Goal: Find specific page/section: Find specific page/section

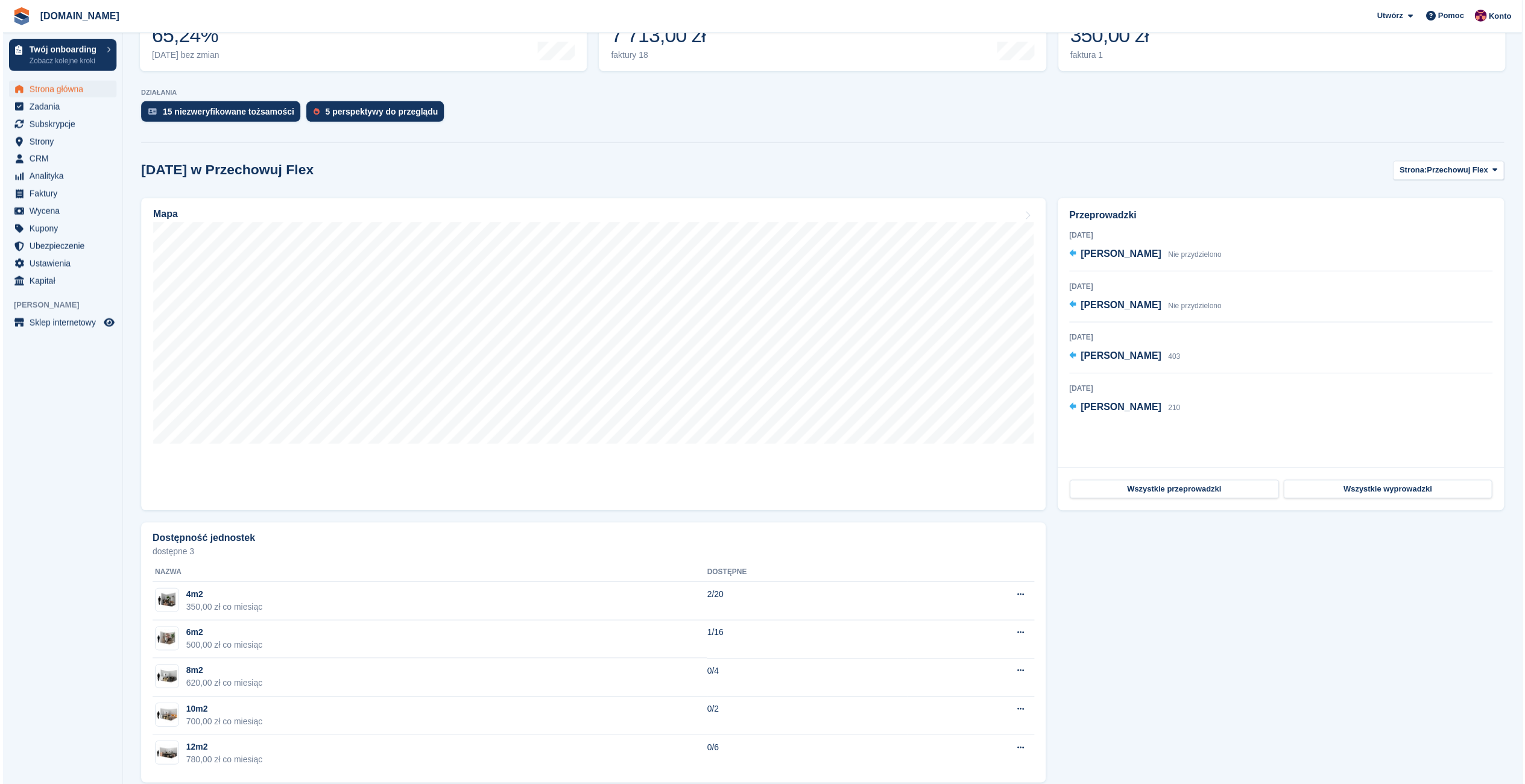
scroll to position [249, 0]
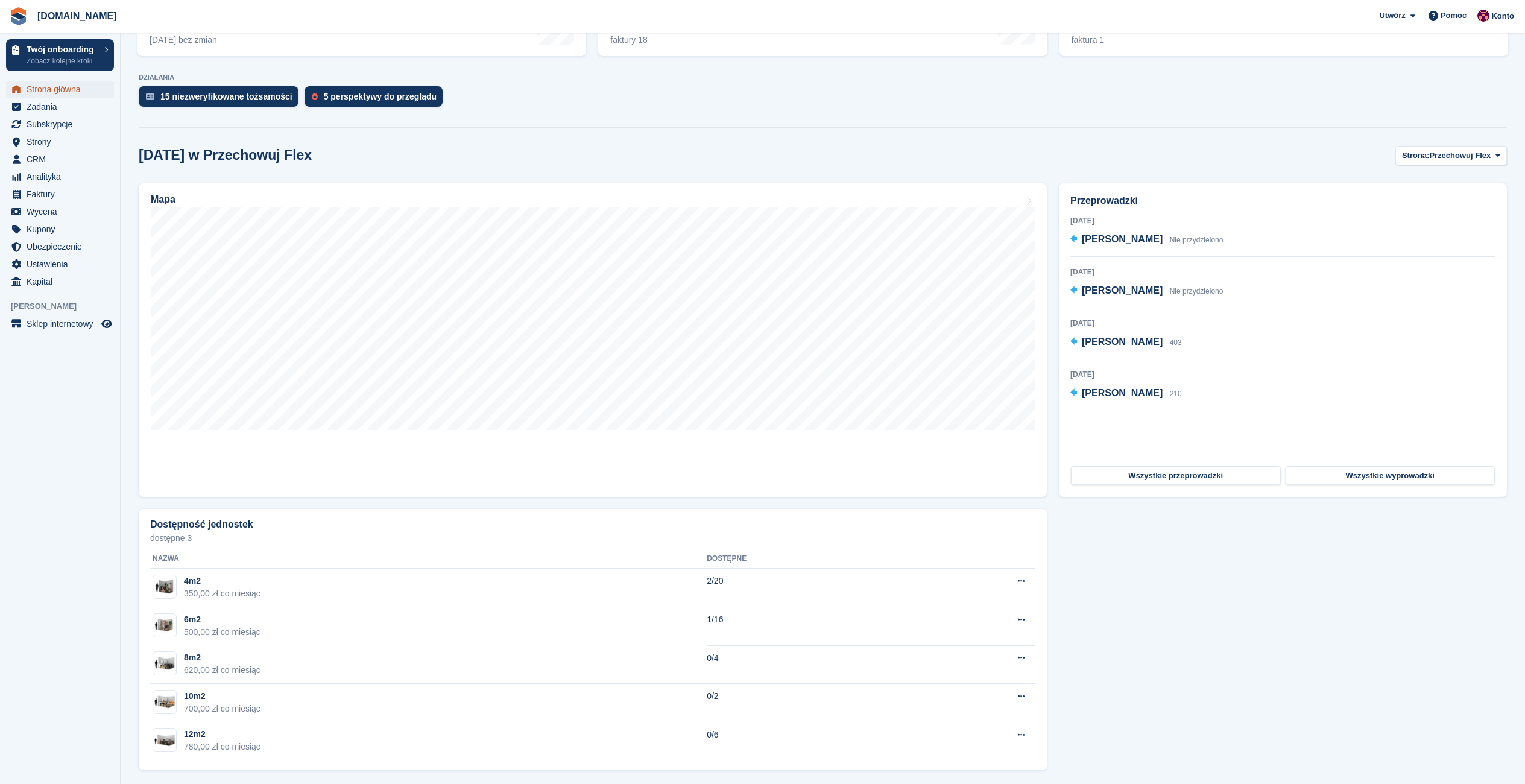
click at [47, 89] on span "Strona główna" at bounding box center [63, 89] width 72 height 17
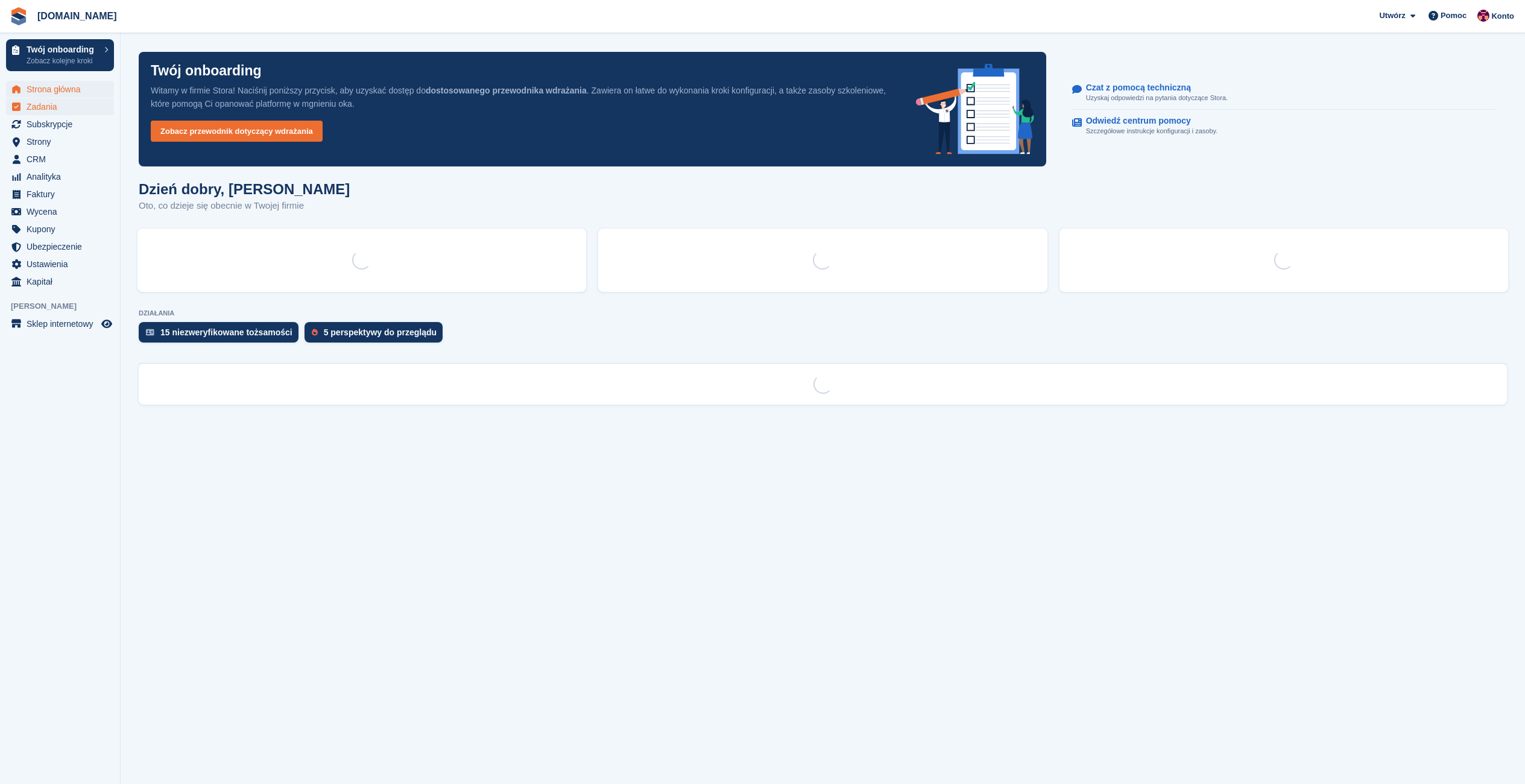
scroll to position [0, 0]
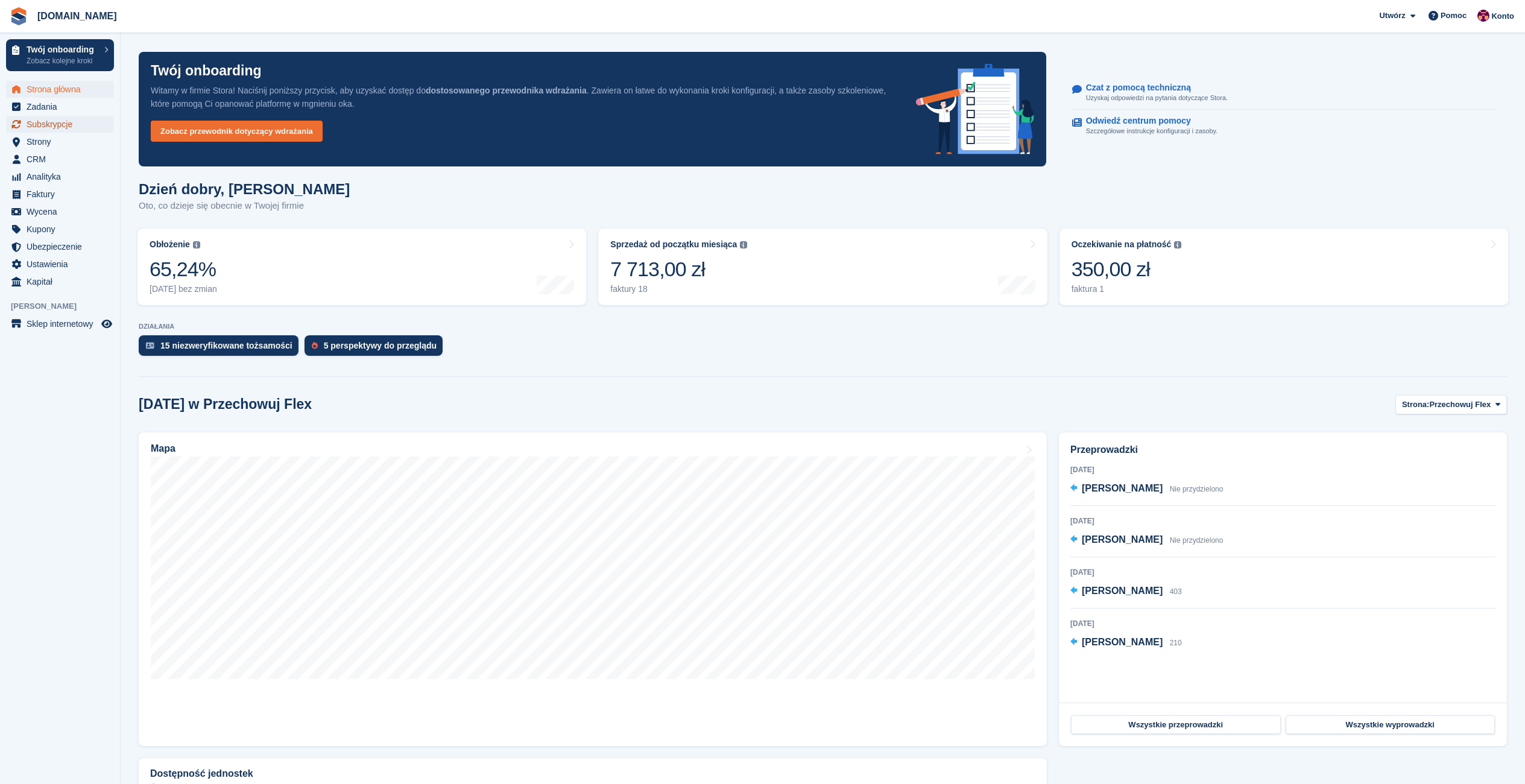
click at [51, 128] on span "Subskrypcje" at bounding box center [63, 124] width 72 height 17
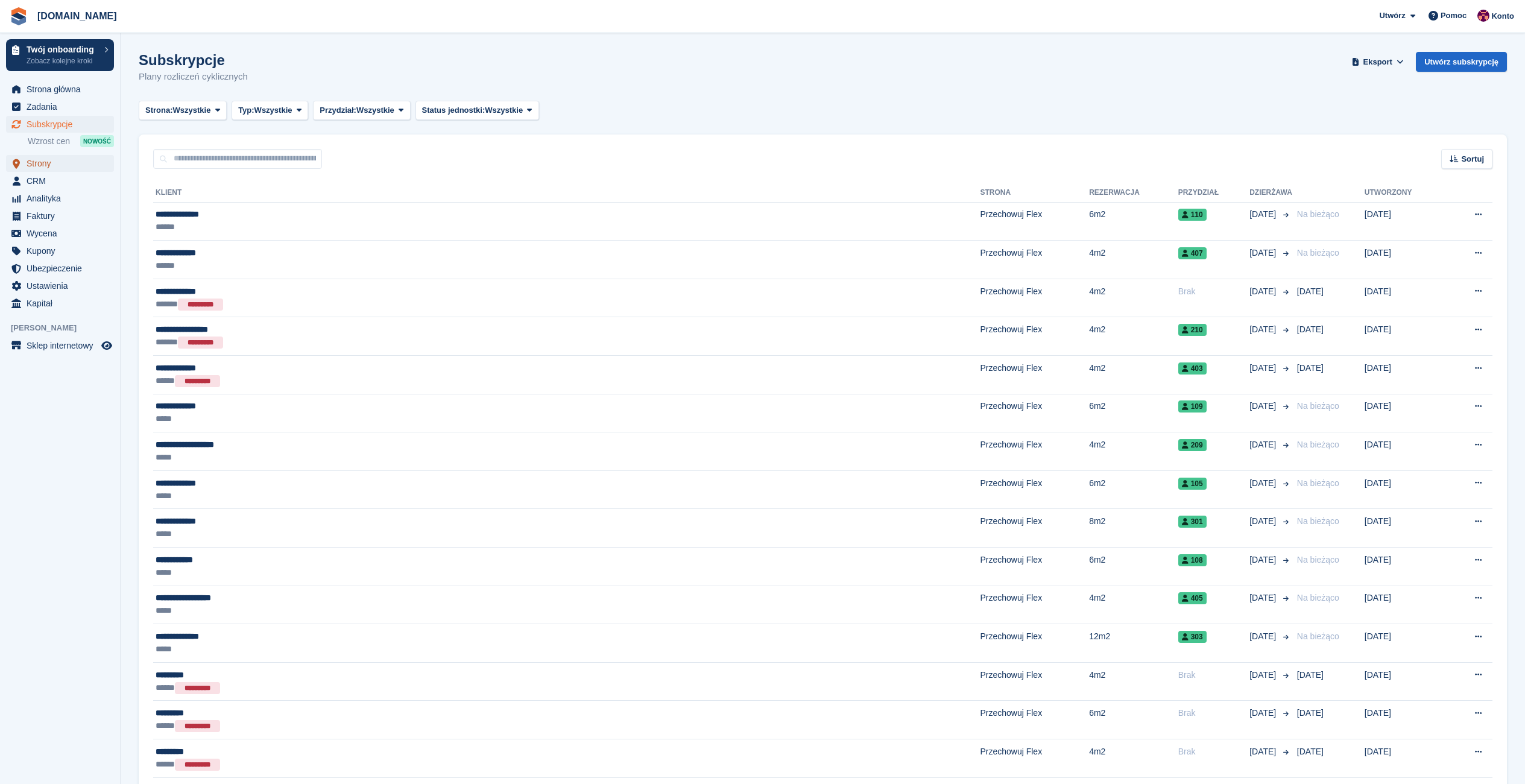
click at [39, 163] on span "Strony" at bounding box center [63, 164] width 72 height 17
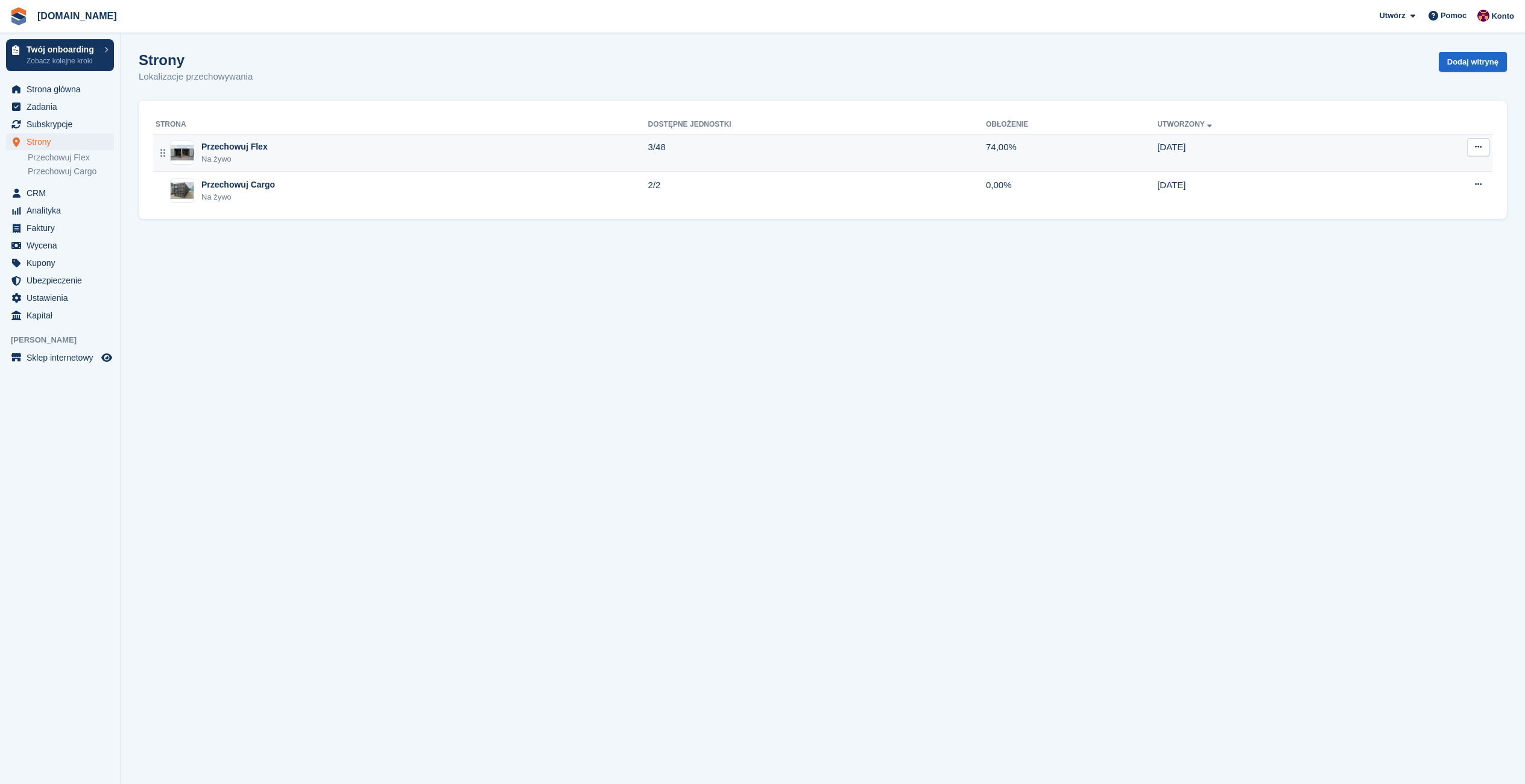
click at [218, 147] on div "Przechowuj Flex" at bounding box center [235, 147] width 67 height 13
